Goal: Information Seeking & Learning: Learn about a topic

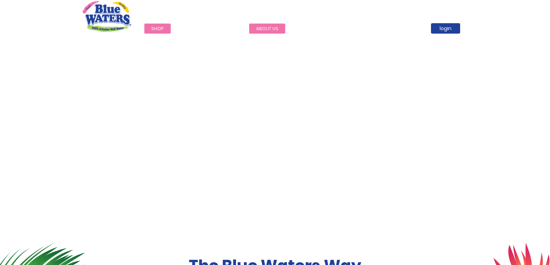
click at [259, 27] on link "about us" at bounding box center [267, 29] width 36 height 10
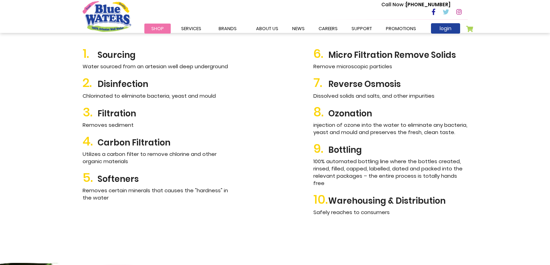
scroll to position [794, 0]
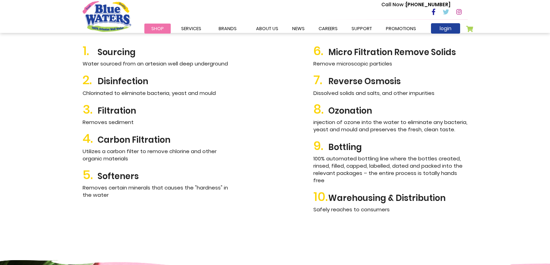
click at [55, 74] on div "Manufacturing Process 1. Sourcing Water sourced from an artesian well deep unde…" at bounding box center [275, 109] width 550 height 302
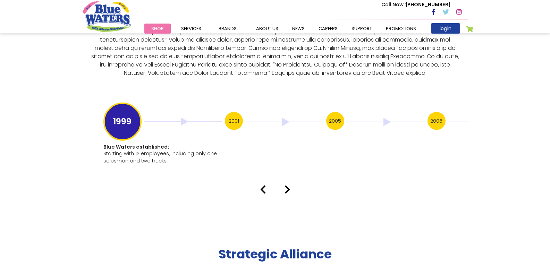
scroll to position [1352, 0]
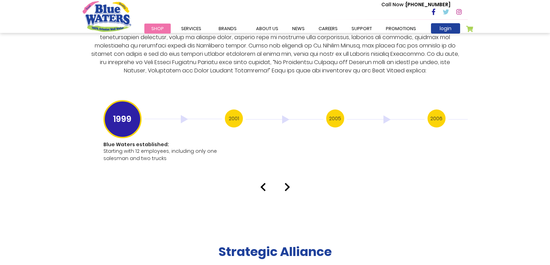
click at [288, 183] on img at bounding box center [287, 187] width 6 height 8
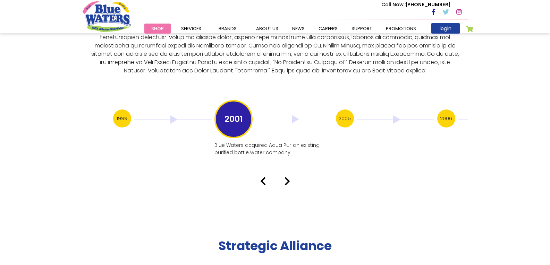
click at [262, 177] on img at bounding box center [263, 181] width 6 height 8
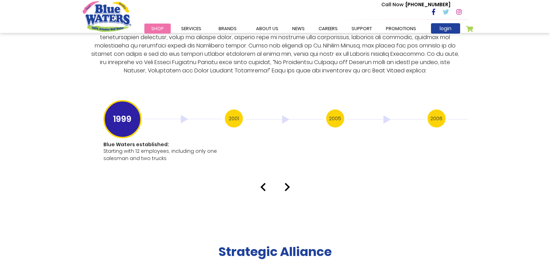
click at [289, 183] on img at bounding box center [287, 187] width 6 height 8
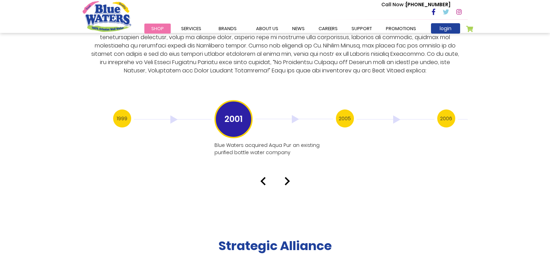
click at [288, 177] on img at bounding box center [287, 181] width 6 height 8
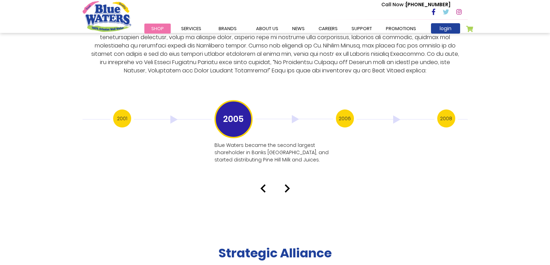
click at [287, 185] on img at bounding box center [287, 189] width 6 height 8
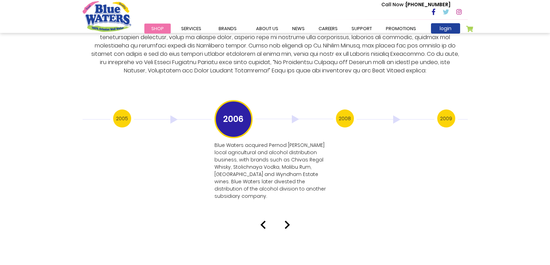
click at [289, 221] on img at bounding box center [287, 225] width 6 height 8
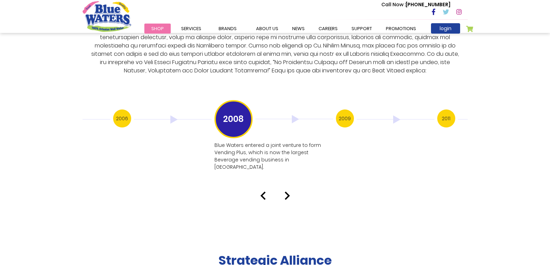
click at [287, 192] on img at bounding box center [287, 196] width 6 height 8
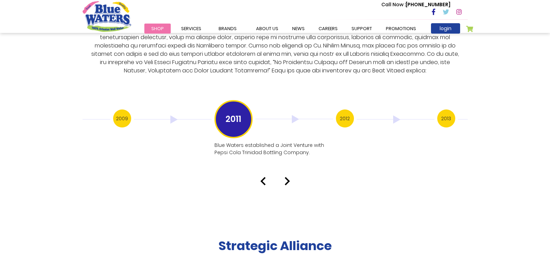
click at [287, 177] on img at bounding box center [287, 181] width 6 height 8
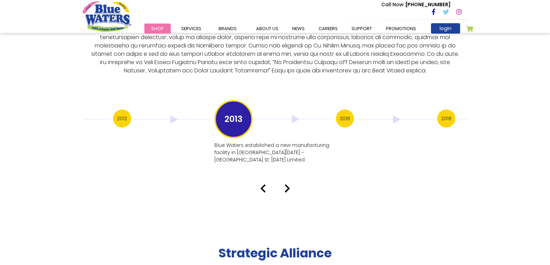
click at [287, 185] on img at bounding box center [287, 189] width 6 height 8
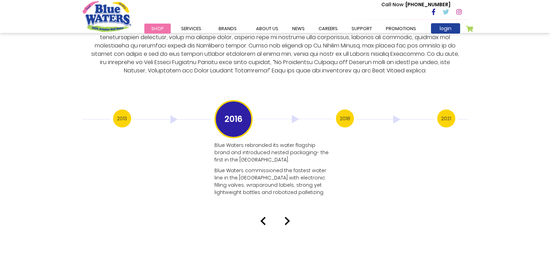
click at [288, 217] on img at bounding box center [287, 221] width 6 height 8
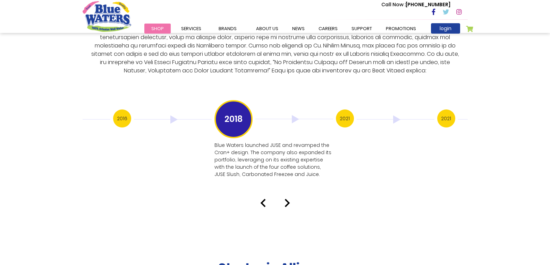
click at [286, 199] on img at bounding box center [287, 203] width 6 height 8
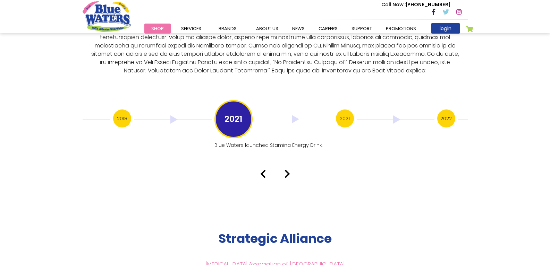
click at [288, 170] on img at bounding box center [287, 174] width 6 height 8
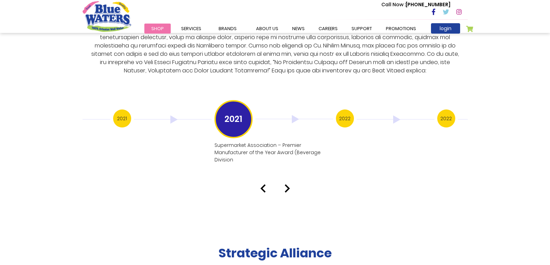
click at [288, 168] on div "Our History 1999 Blue Waters established: Starting with 12 employees, including…" at bounding box center [275, 53] width 550 height 279
click at [287, 185] on img at bounding box center [287, 189] width 6 height 8
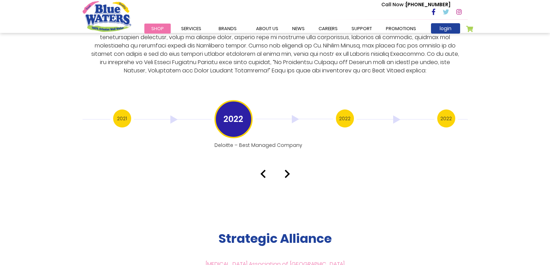
click at [287, 170] on img at bounding box center [287, 174] width 6 height 8
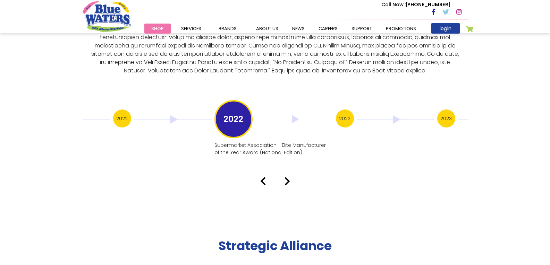
click at [287, 170] on div "Our History 1999 Blue Waters established: Starting with 12 employees, including…" at bounding box center [275, 50] width 550 height 272
click at [287, 177] on img at bounding box center [287, 181] width 6 height 8
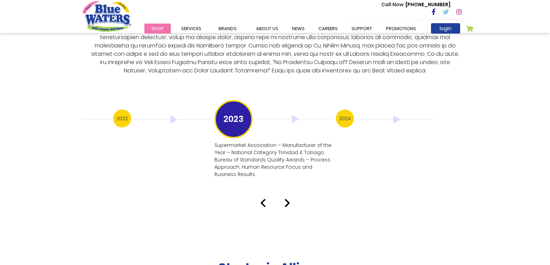
click at [287, 172] on div "2023 Supermarket Association – Manufacturer of the Year – National Category Tri…" at bounding box center [274, 141] width 121 height 82
click at [286, 199] on img at bounding box center [287, 203] width 6 height 8
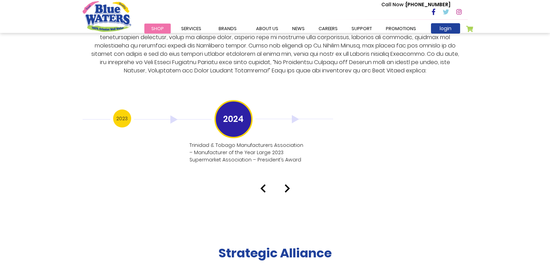
click at [285, 185] on img at bounding box center [287, 189] width 6 height 8
click at [288, 185] on img at bounding box center [287, 189] width 6 height 8
click at [262, 185] on img at bounding box center [263, 189] width 6 height 8
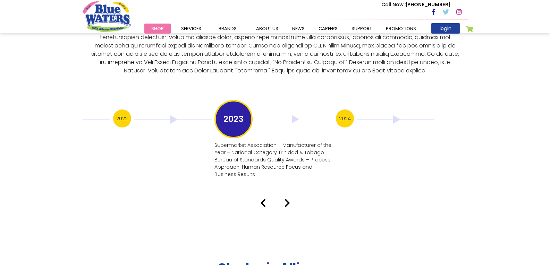
click at [262, 182] on div "Our History 1999 Blue Waters established: Starting with 12 employees, including…" at bounding box center [275, 61] width 550 height 294
click at [263, 199] on img at bounding box center [263, 203] width 6 height 8
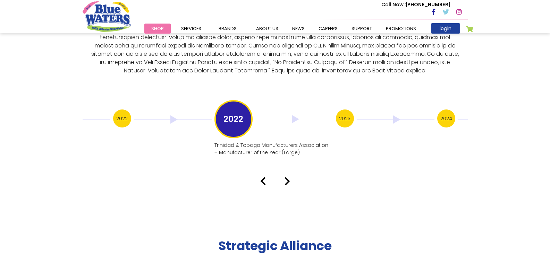
click at [264, 177] on img at bounding box center [263, 181] width 6 height 8
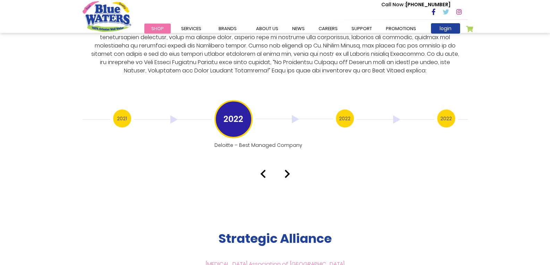
click at [263, 170] on img at bounding box center [263, 174] width 6 height 8
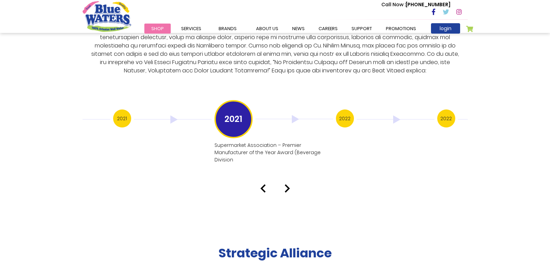
click at [265, 185] on img at bounding box center [263, 189] width 6 height 8
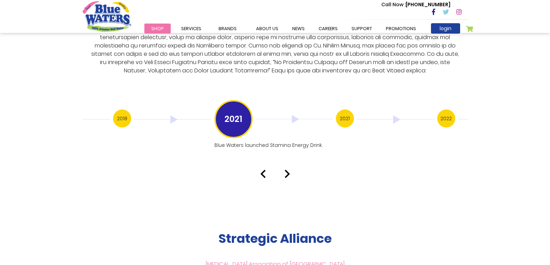
click at [265, 170] on img at bounding box center [263, 174] width 6 height 8
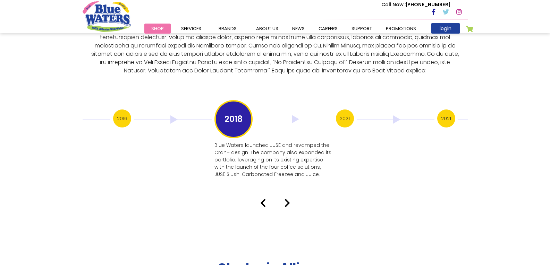
click at [264, 199] on img at bounding box center [263, 203] width 6 height 8
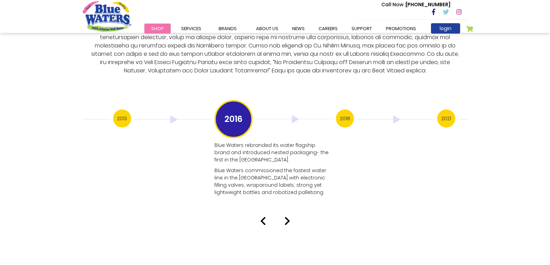
click at [260, 217] on img at bounding box center [263, 221] width 6 height 8
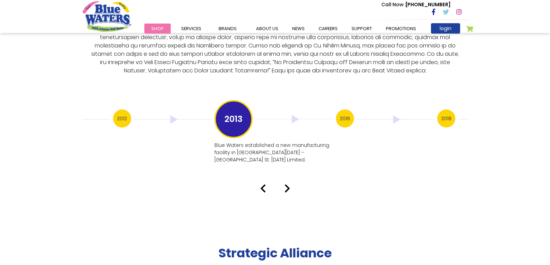
click at [261, 185] on img at bounding box center [263, 189] width 6 height 8
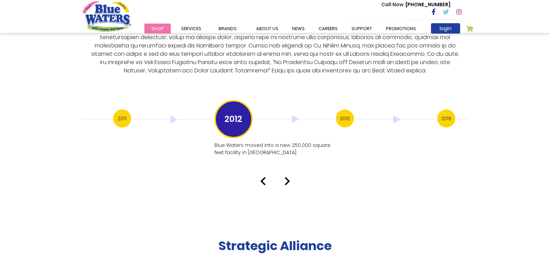
click at [263, 177] on img at bounding box center [263, 181] width 6 height 8
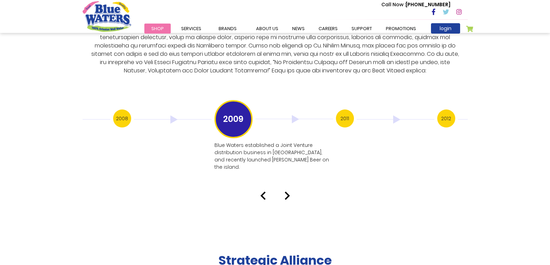
click at [264, 192] on img at bounding box center [263, 196] width 6 height 8
click at [265, 192] on img at bounding box center [263, 196] width 6 height 8
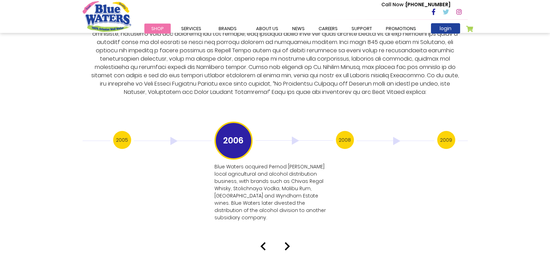
scroll to position [1341, 0]
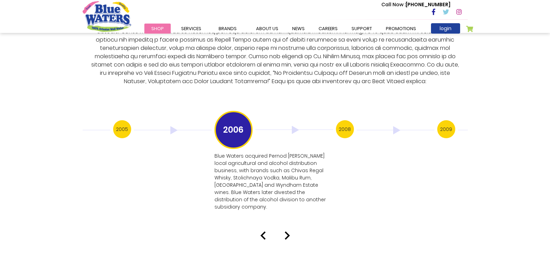
click at [263, 232] on img at bounding box center [263, 236] width 6 height 8
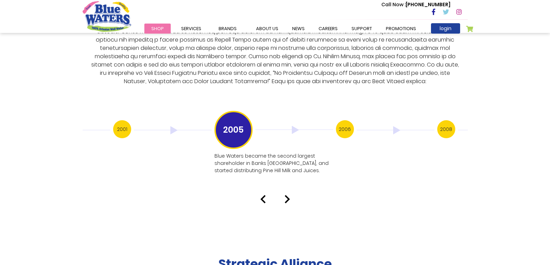
click at [263, 195] on img at bounding box center [263, 199] width 6 height 8
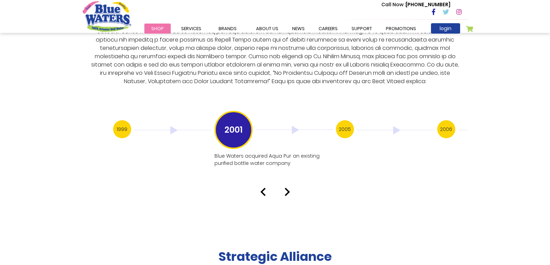
click at [262, 188] on img at bounding box center [263, 192] width 6 height 8
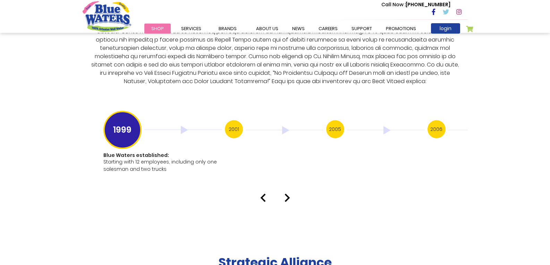
click at [288, 194] on img at bounding box center [287, 198] width 6 height 8
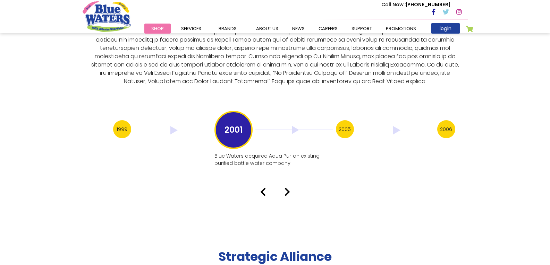
click at [264, 188] on img at bounding box center [263, 192] width 6 height 8
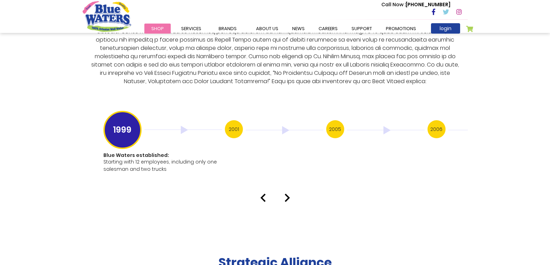
click at [293, 194] on div at bounding box center [274, 198] width 395 height 8
click at [287, 194] on img at bounding box center [287, 198] width 6 height 8
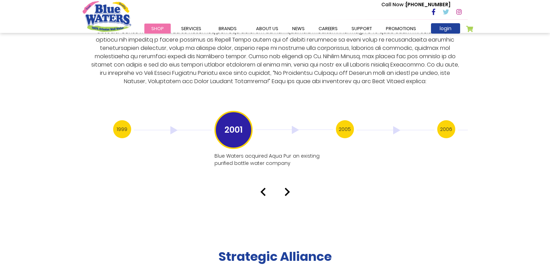
click at [288, 188] on img at bounding box center [287, 192] width 6 height 8
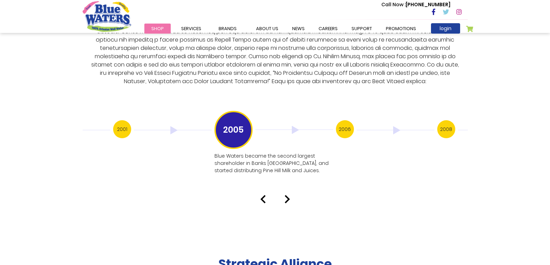
click at [287, 195] on img at bounding box center [287, 199] width 6 height 8
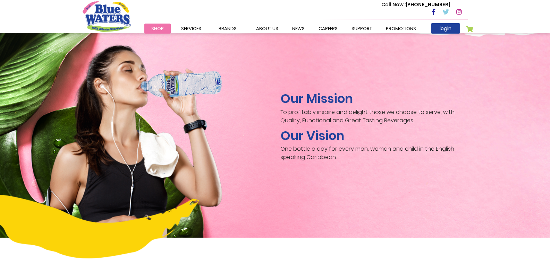
scroll to position [1031, 0]
